Goal: Transaction & Acquisition: Purchase product/service

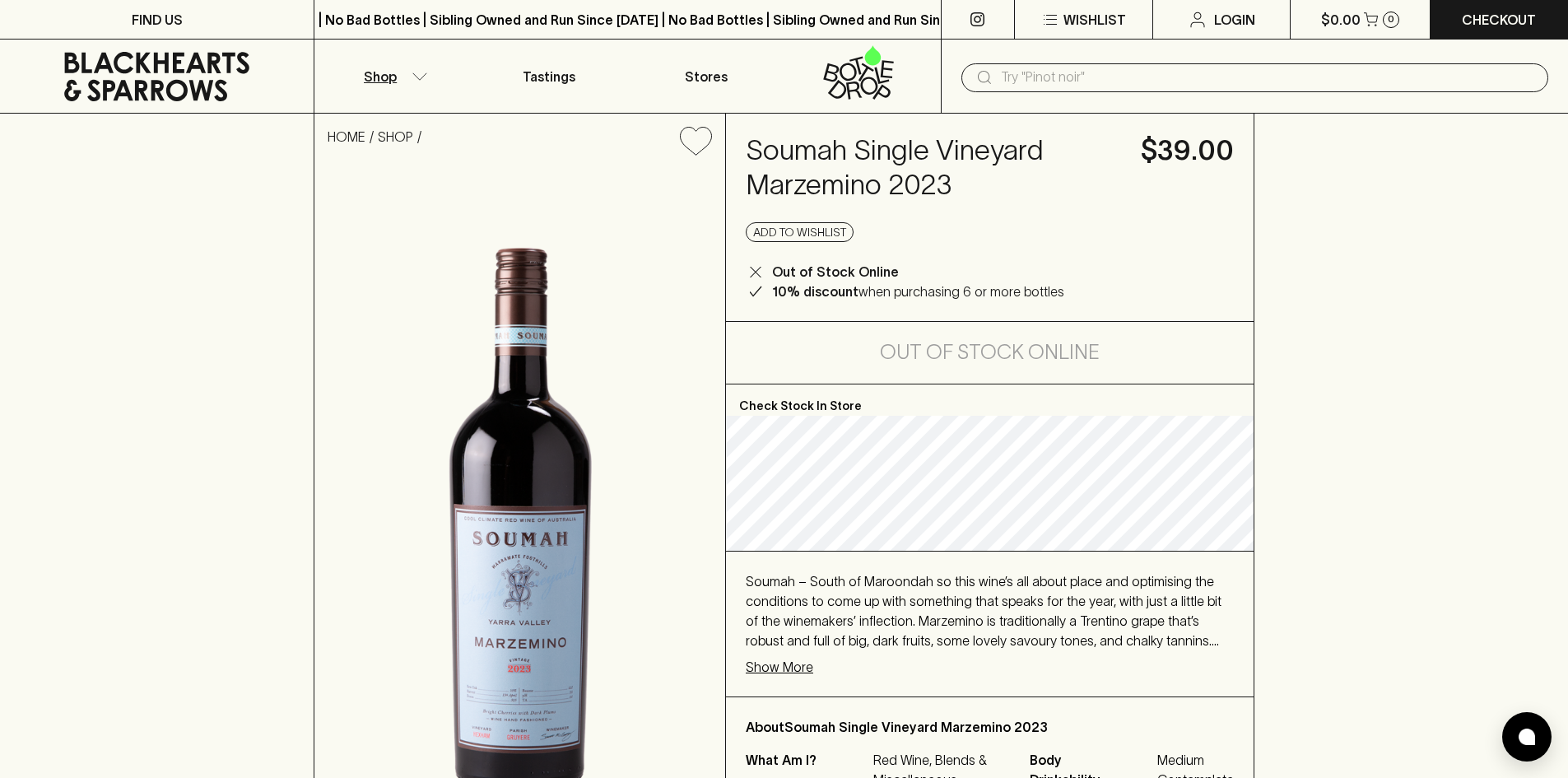
click at [406, 91] on button "Shop" at bounding box center [392, 76] width 157 height 73
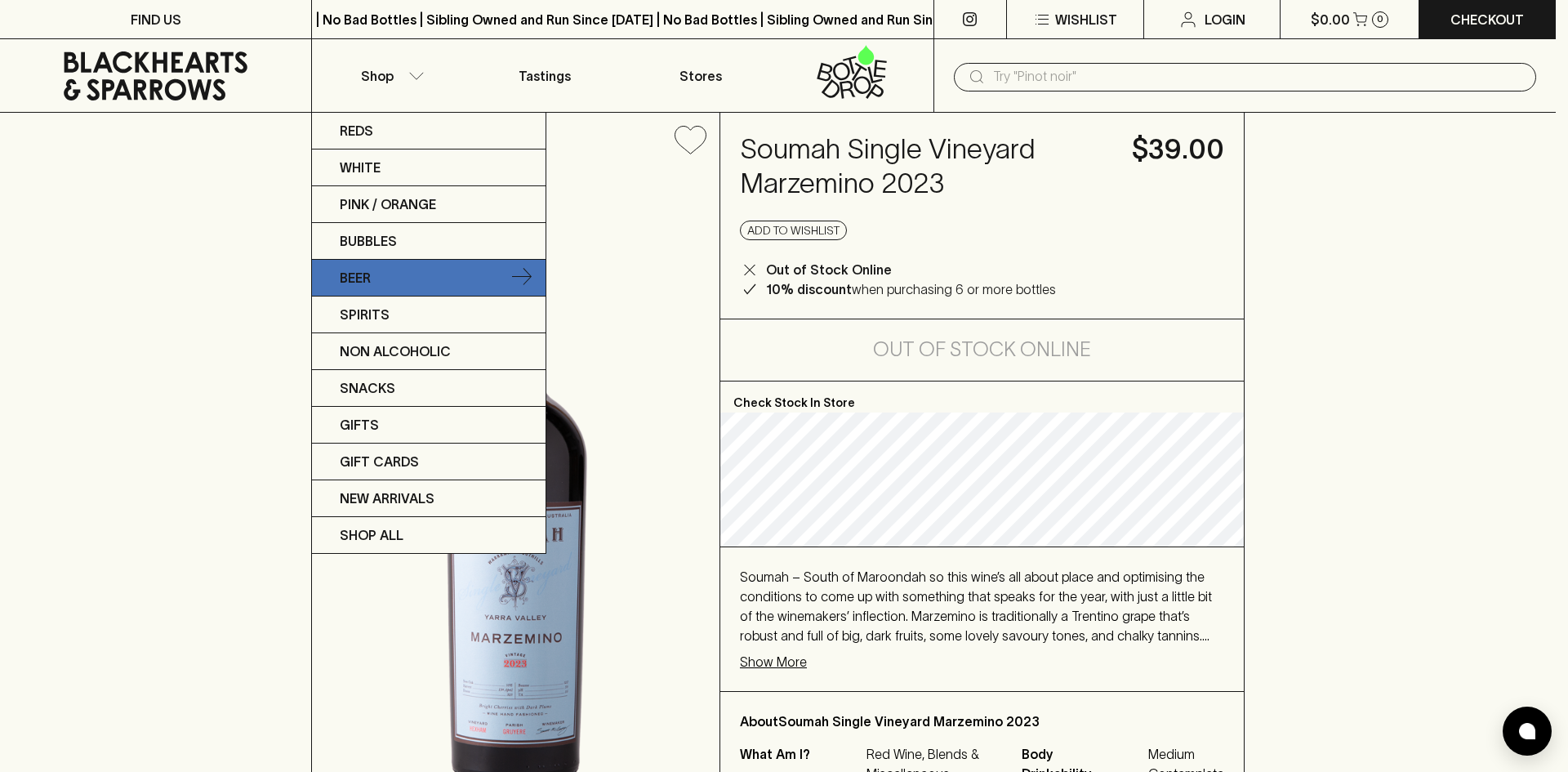
click at [403, 274] on link "Beer" at bounding box center [429, 277] width 234 height 37
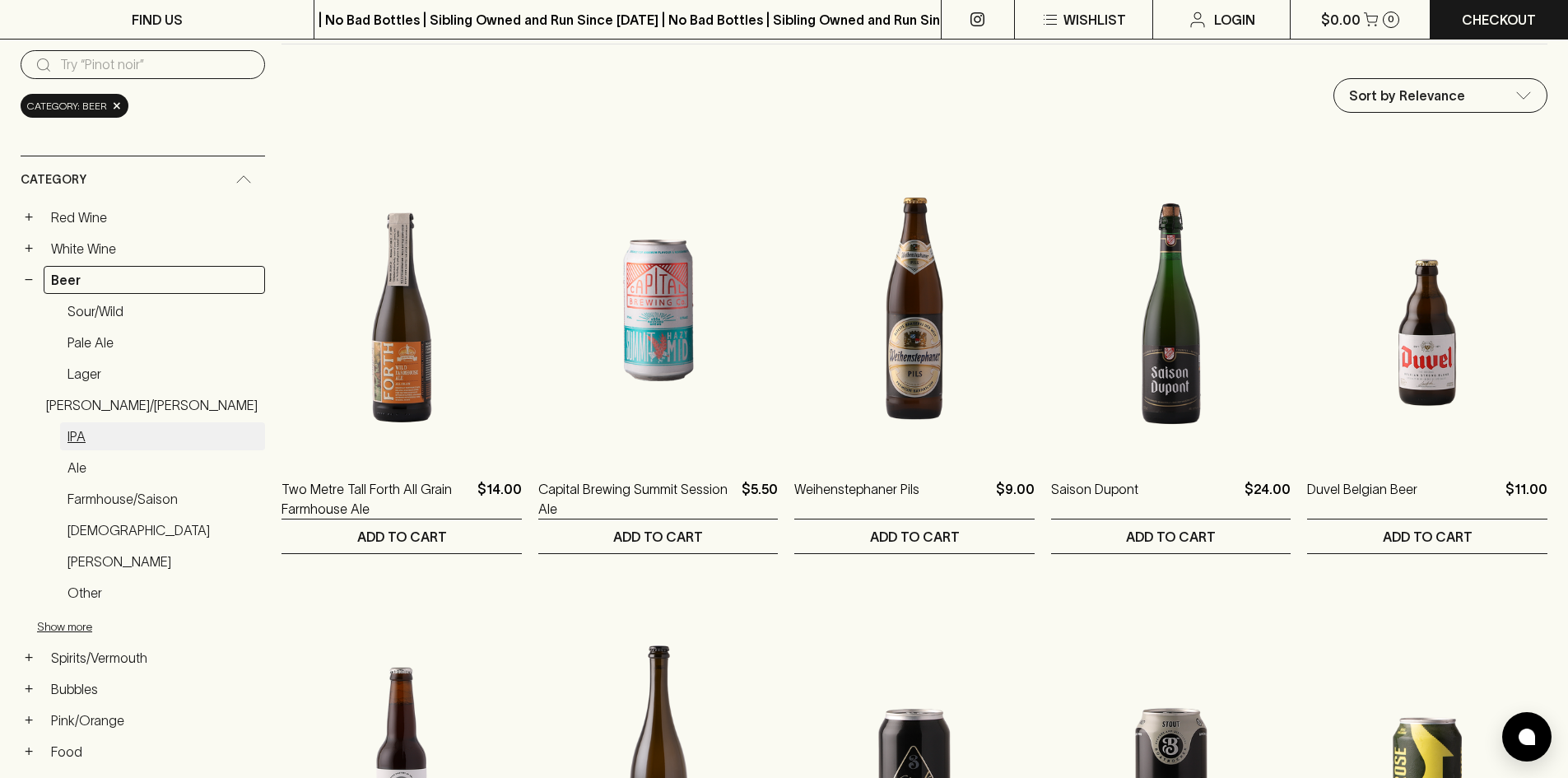
scroll to position [247, 0]
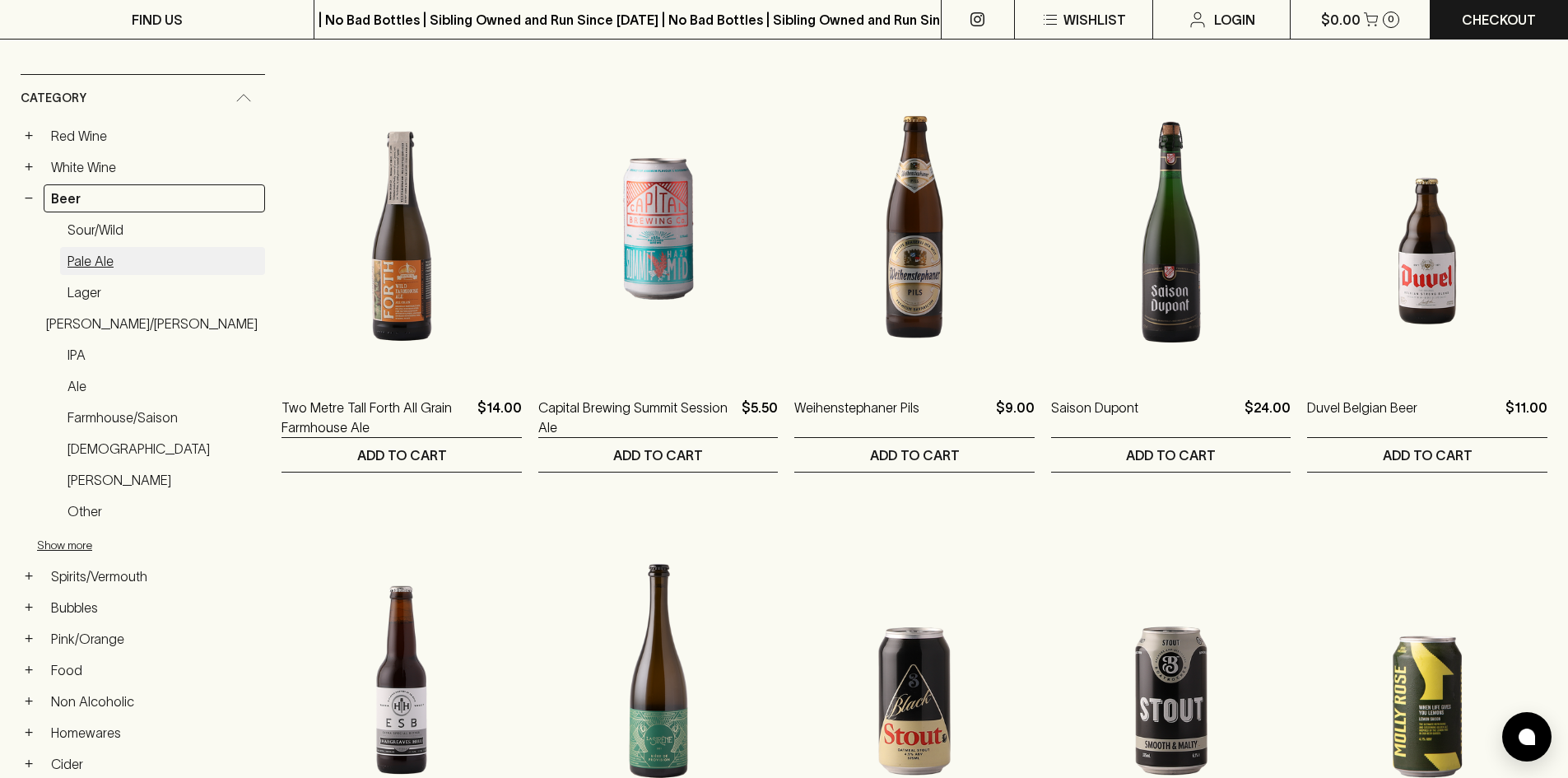
click at [95, 260] on link "Pale Ale" at bounding box center [162, 261] width 205 height 28
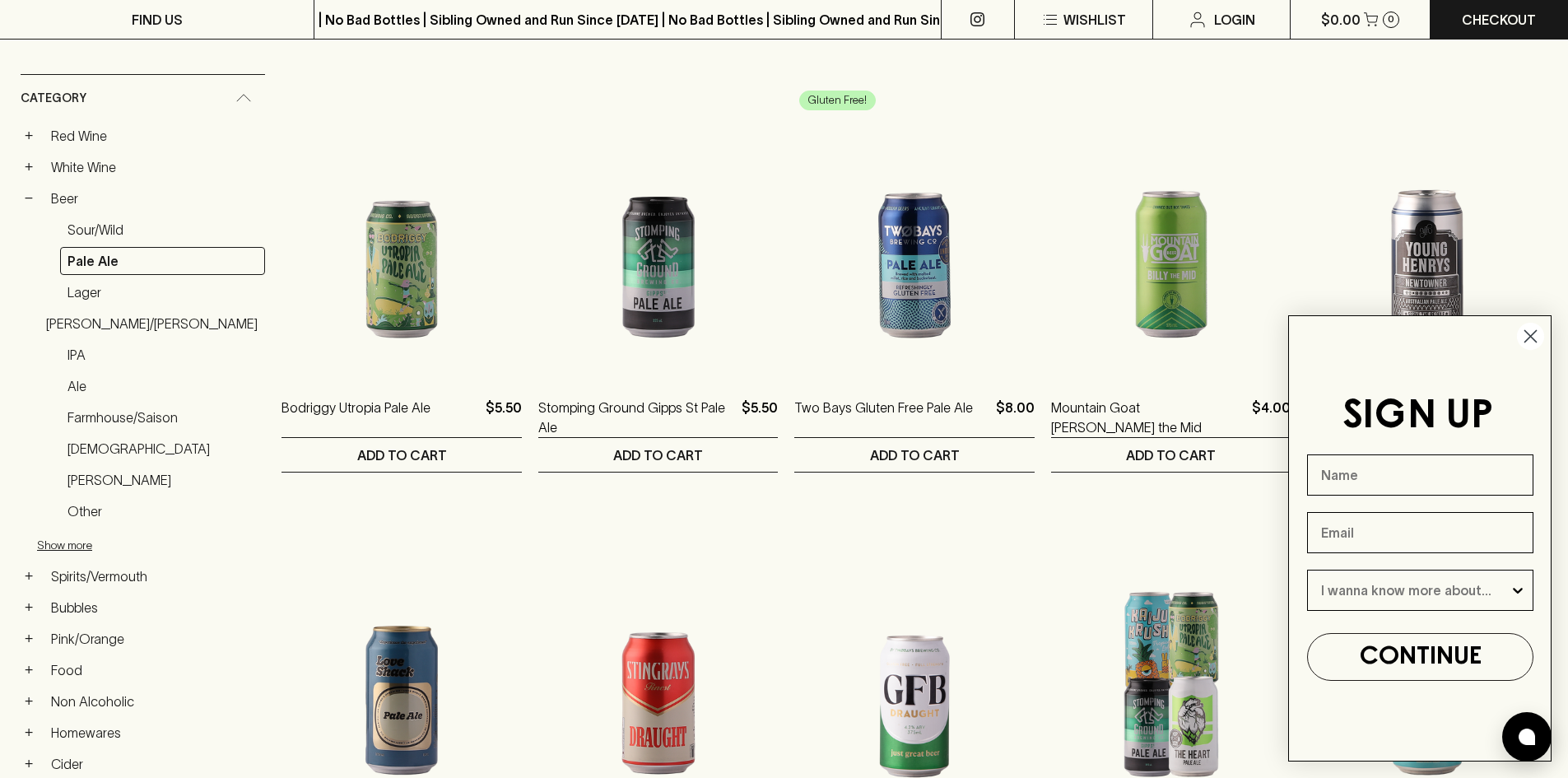
click at [1527, 340] on icon "Close dialog" at bounding box center [1531, 337] width 12 height 12
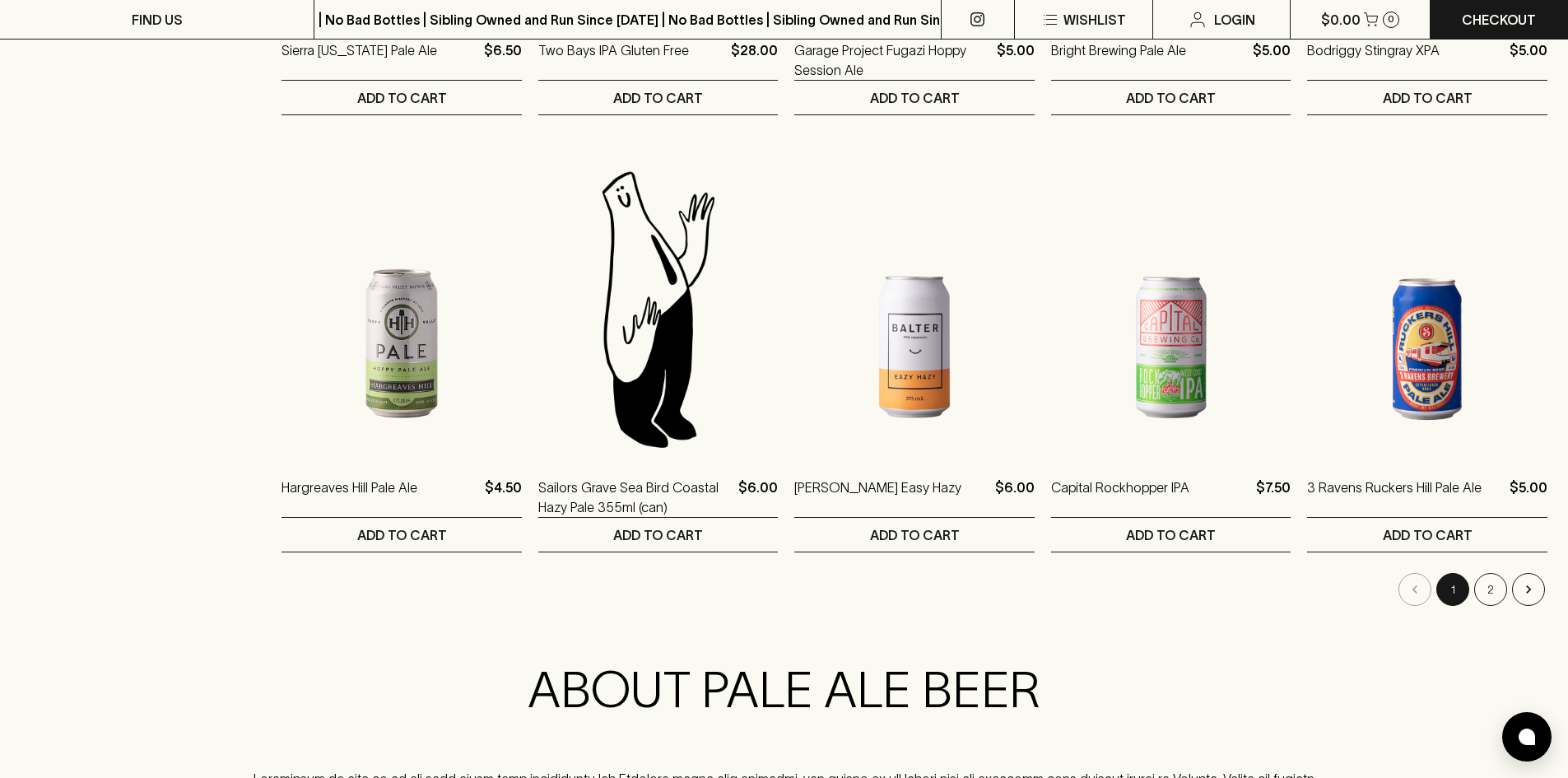
scroll to position [1481, 0]
